Goal: Task Accomplishment & Management: Use online tool/utility

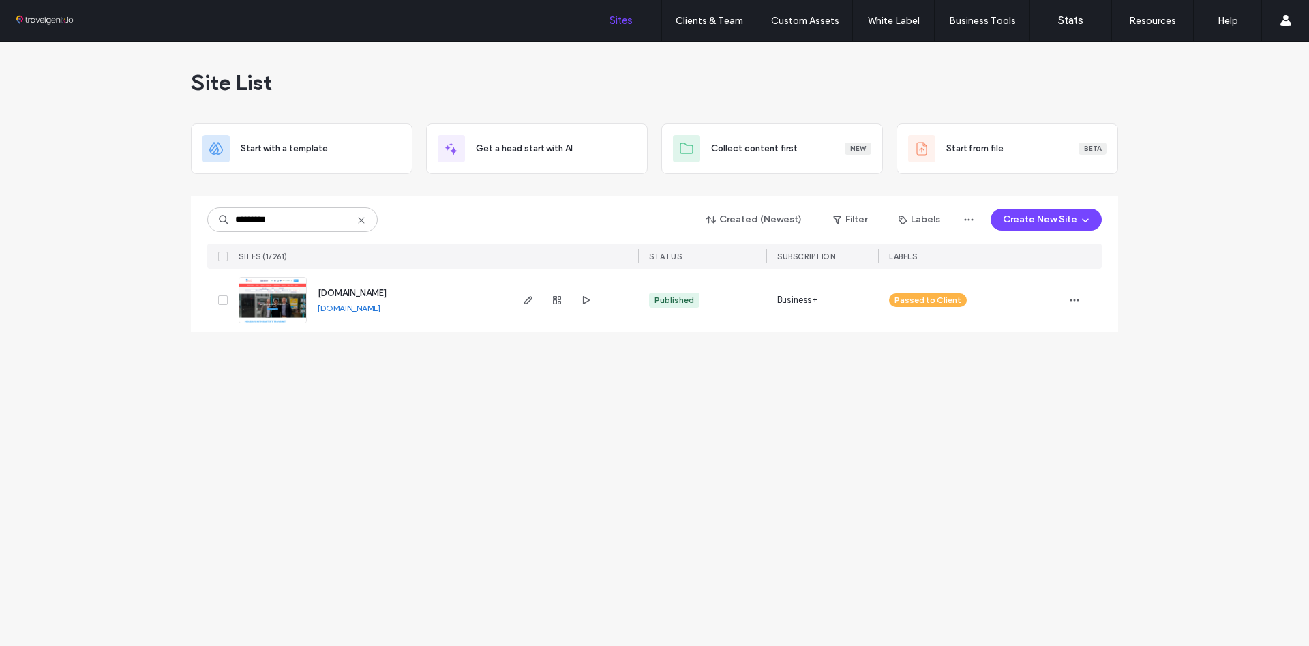
type input "*********"
click at [273, 301] on img at bounding box center [272, 324] width 67 height 93
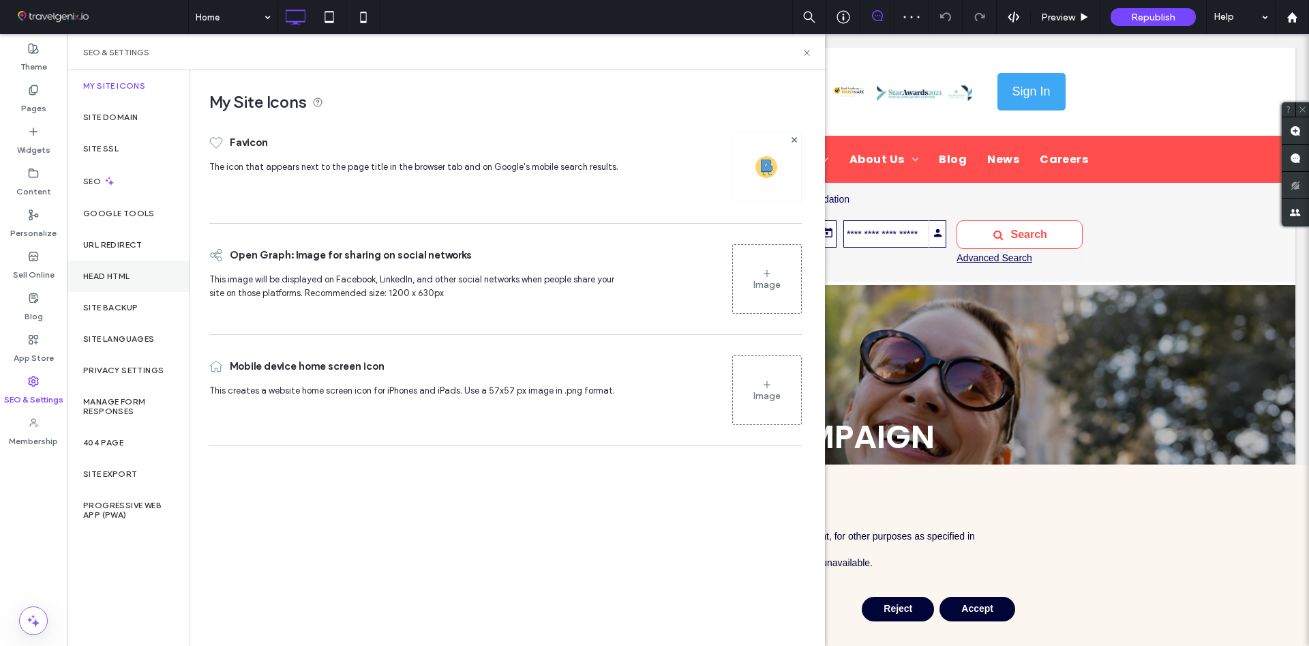
click at [100, 276] on label "Head HTML" at bounding box center [106, 276] width 47 height 10
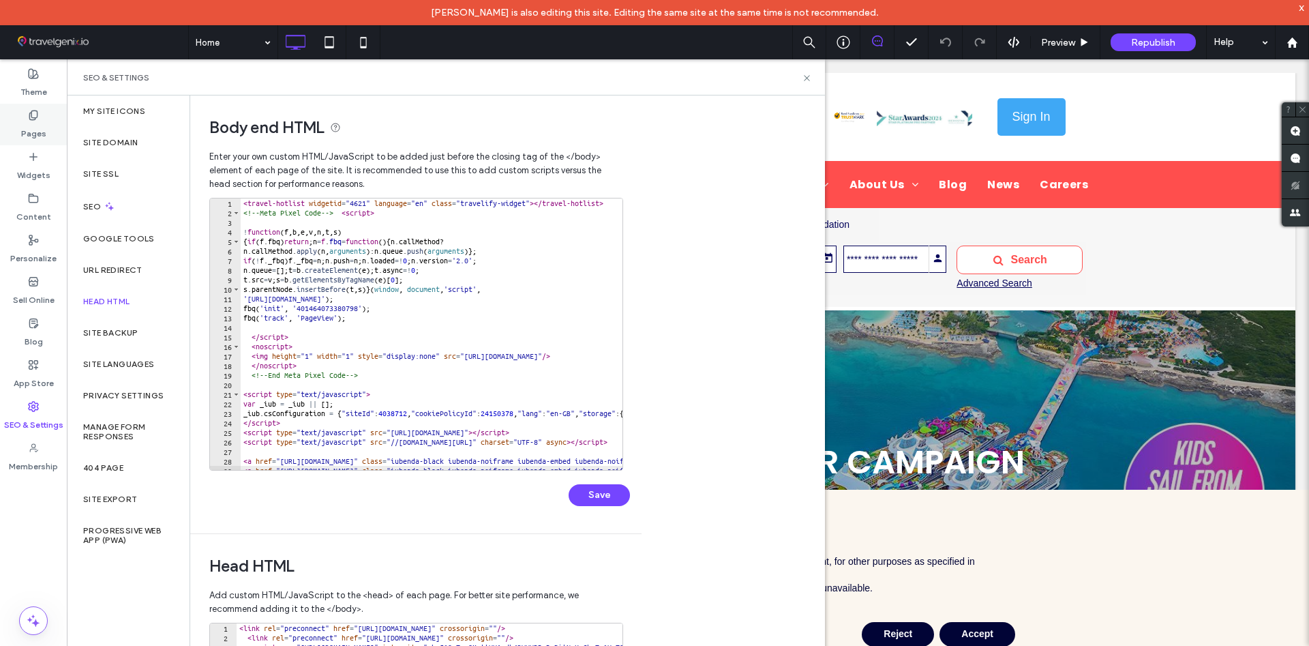
click at [29, 140] on div "Pages" at bounding box center [33, 125] width 67 height 42
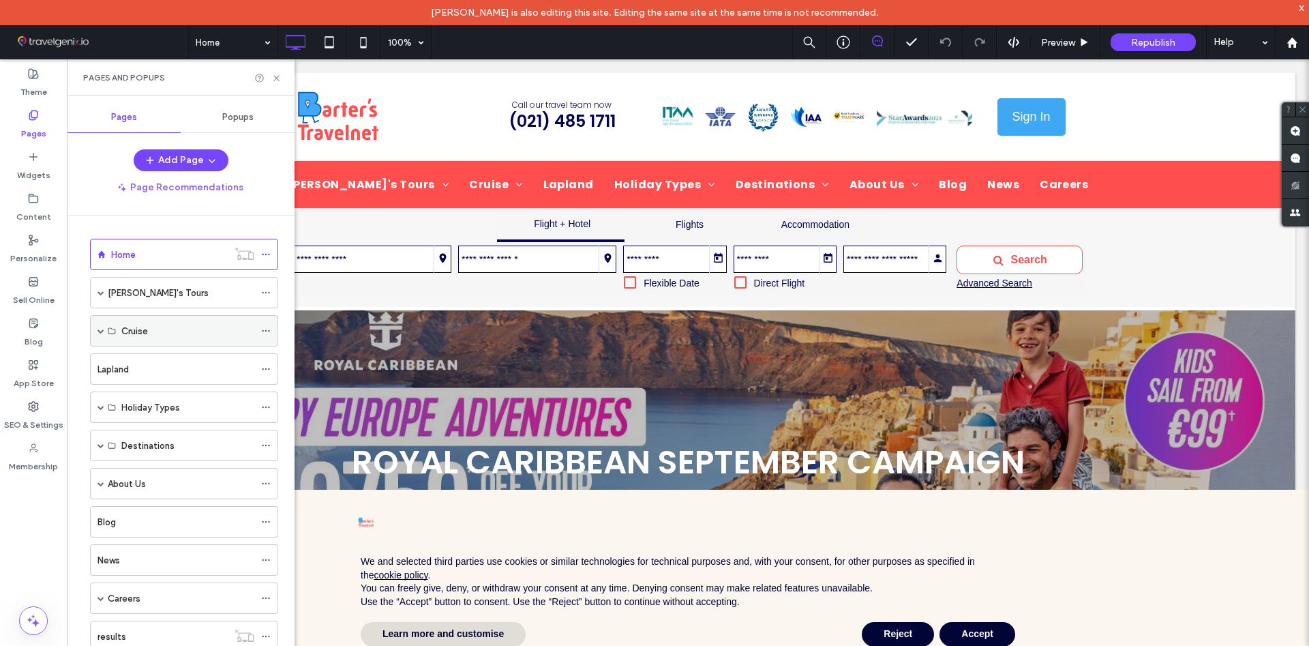
click at [143, 335] on label "Cruise" at bounding box center [134, 331] width 27 height 24
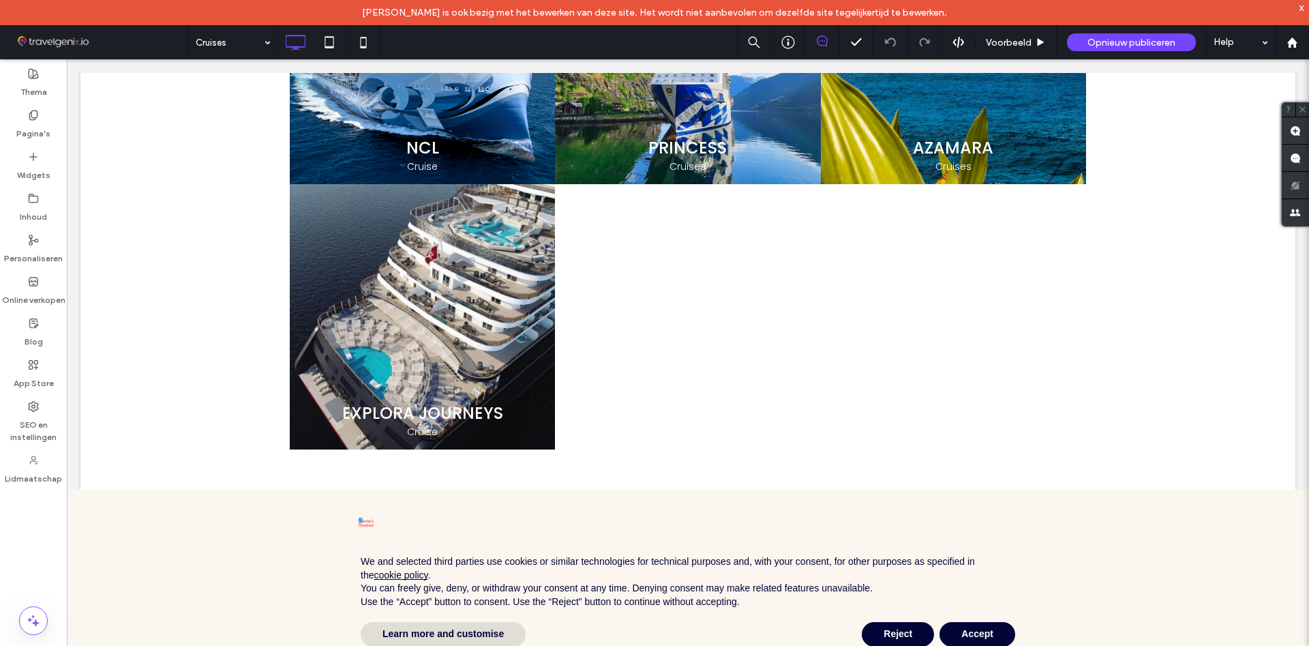
scroll to position [1808, 0]
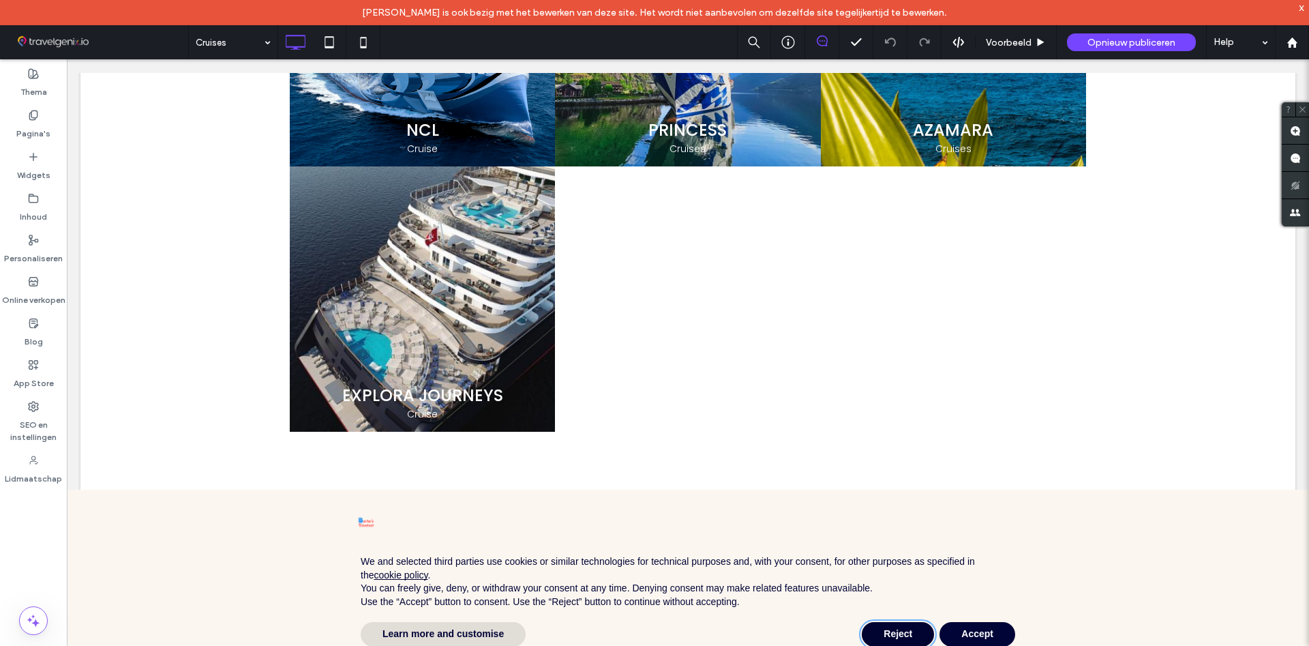
click at [911, 635] on button "Reject" at bounding box center [898, 634] width 72 height 25
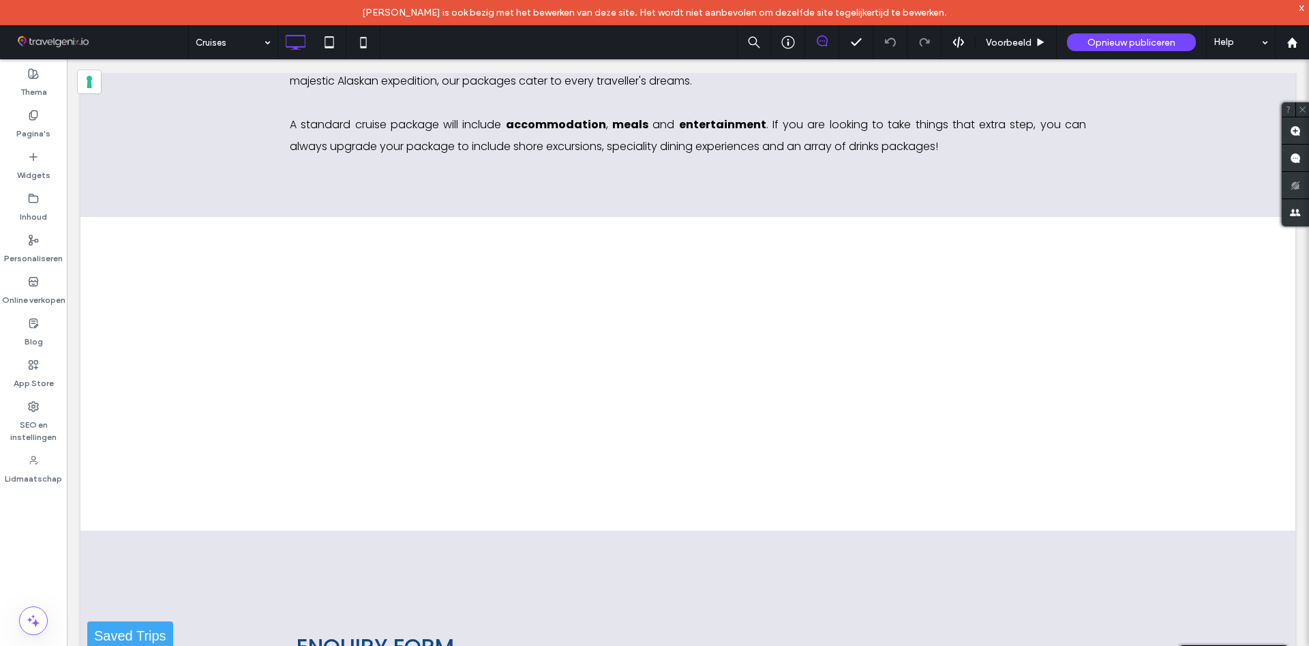
scroll to position [2921, 0]
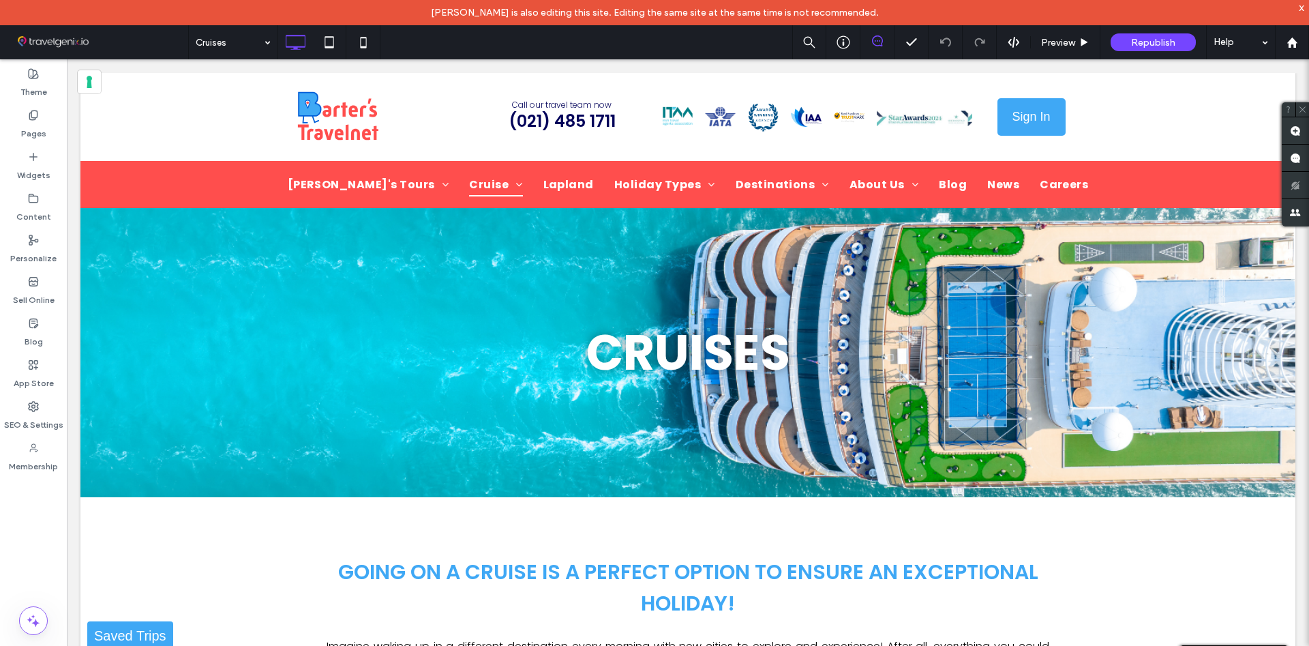
click at [1301, 9] on div "x" at bounding box center [1302, 7] width 6 height 12
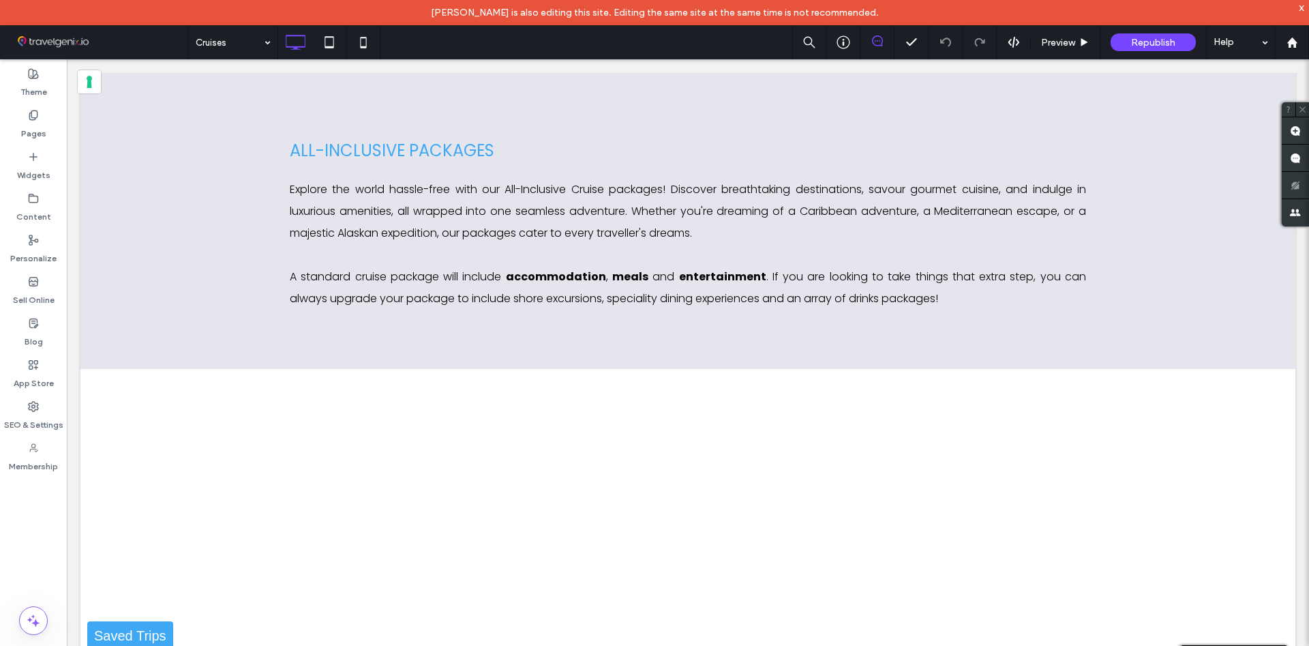
scroll to position [2921, 0]
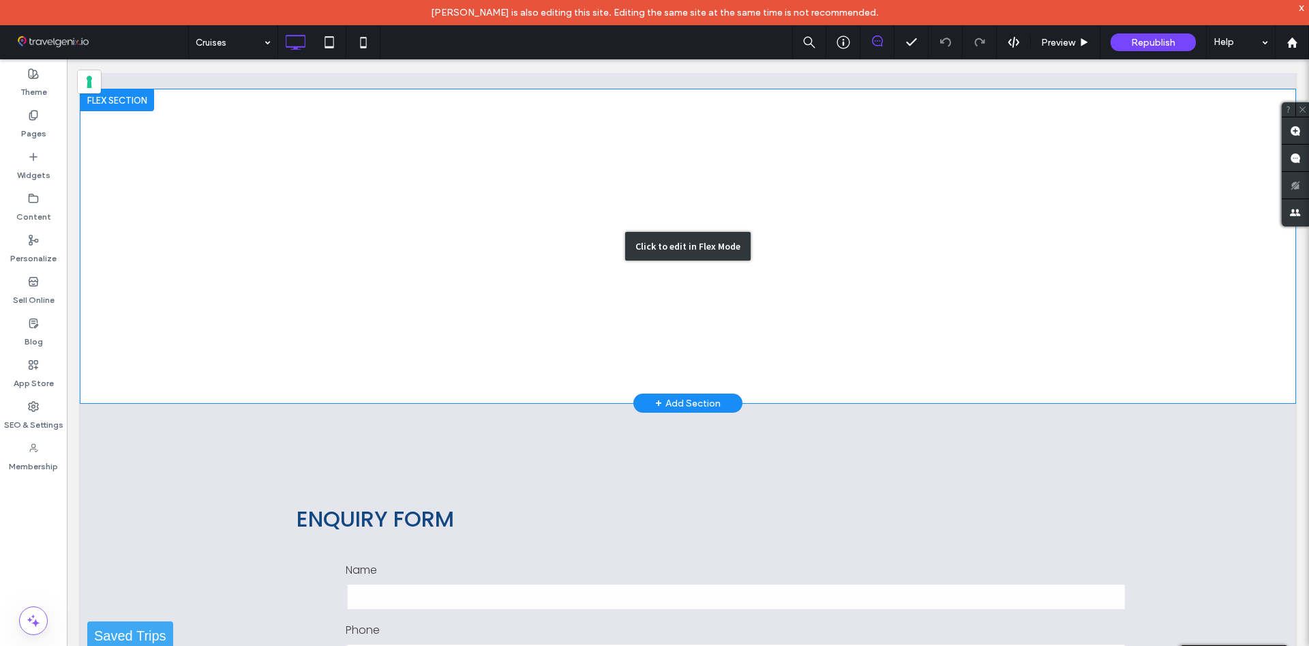
click at [646, 240] on div "Click to edit in Flex Mode" at bounding box center [687, 246] width 125 height 29
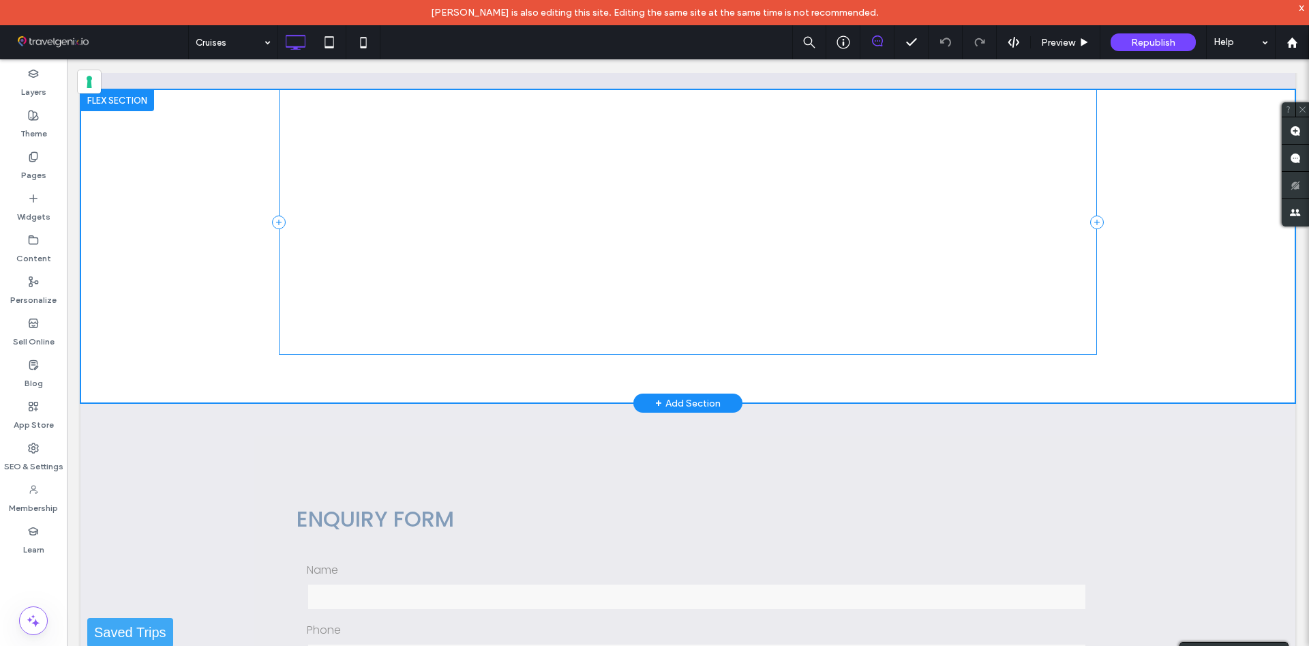
scroll to position [2880, 0]
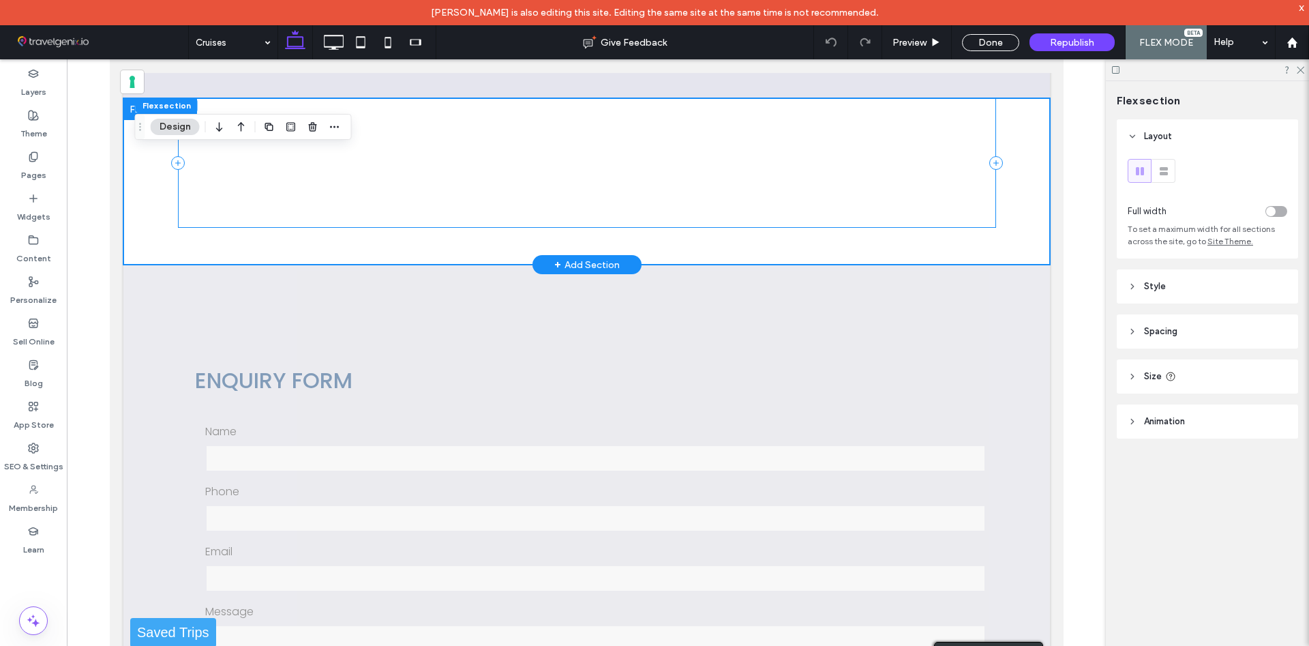
click at [372, 183] on div at bounding box center [586, 163] width 818 height 130
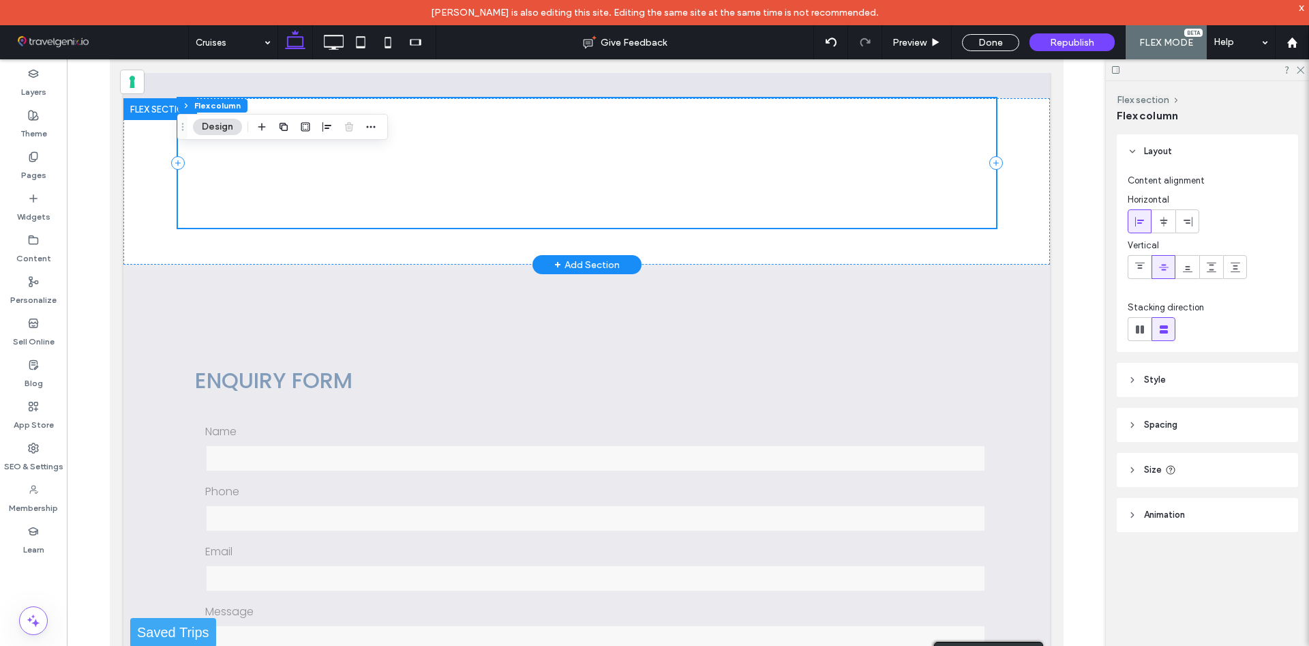
click at [481, 137] on div at bounding box center [586, 163] width 818 height 130
click at [493, 158] on div at bounding box center [586, 163] width 818 height 130
click at [495, 154] on div at bounding box center [586, 157] width 796 height 7
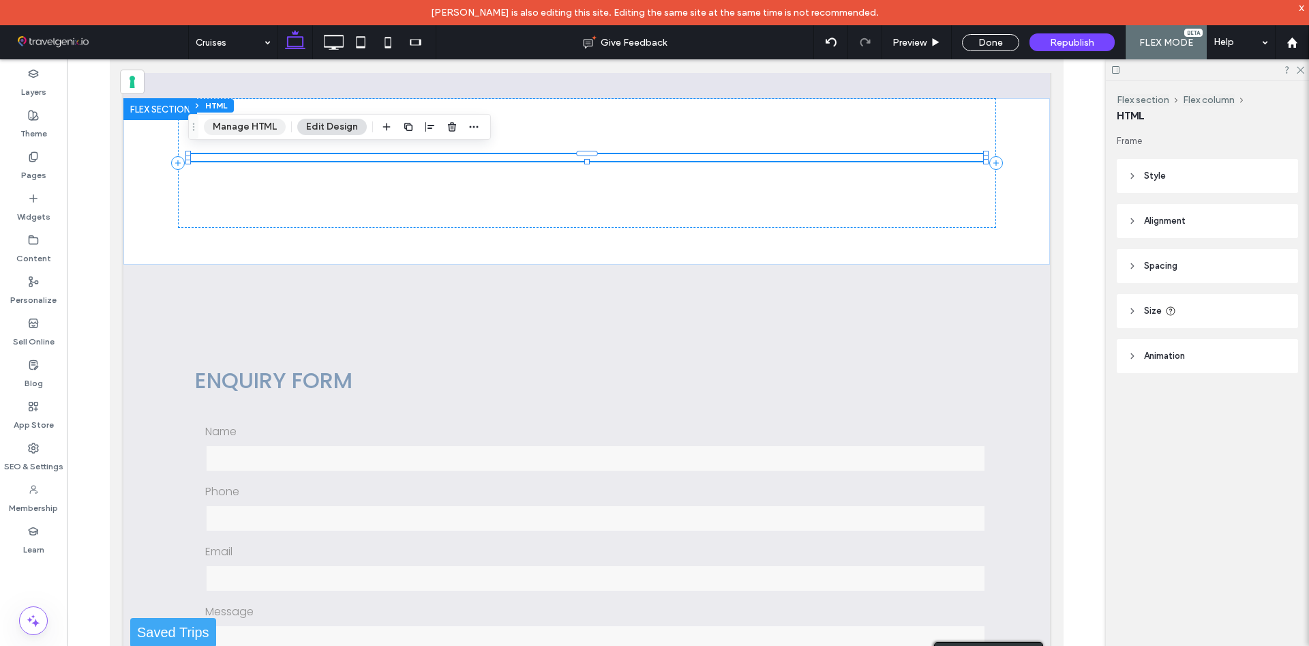
click at [242, 129] on button "Manage HTML" at bounding box center [245, 127] width 82 height 16
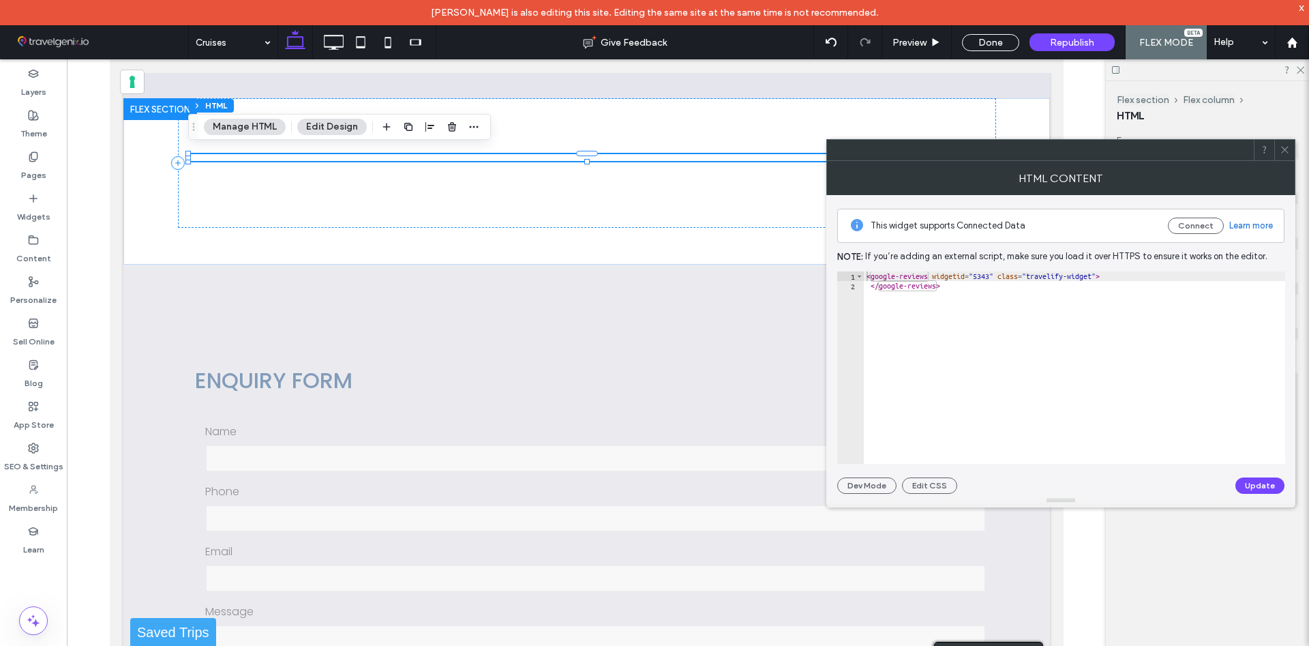
type textarea "**********"
click at [984, 279] on div "< google-reviews widgetid = "5343" class = "travelify-widget" > </ google-revie…" at bounding box center [1074, 376] width 421 height 211
